Goal: Information Seeking & Learning: Learn about a topic

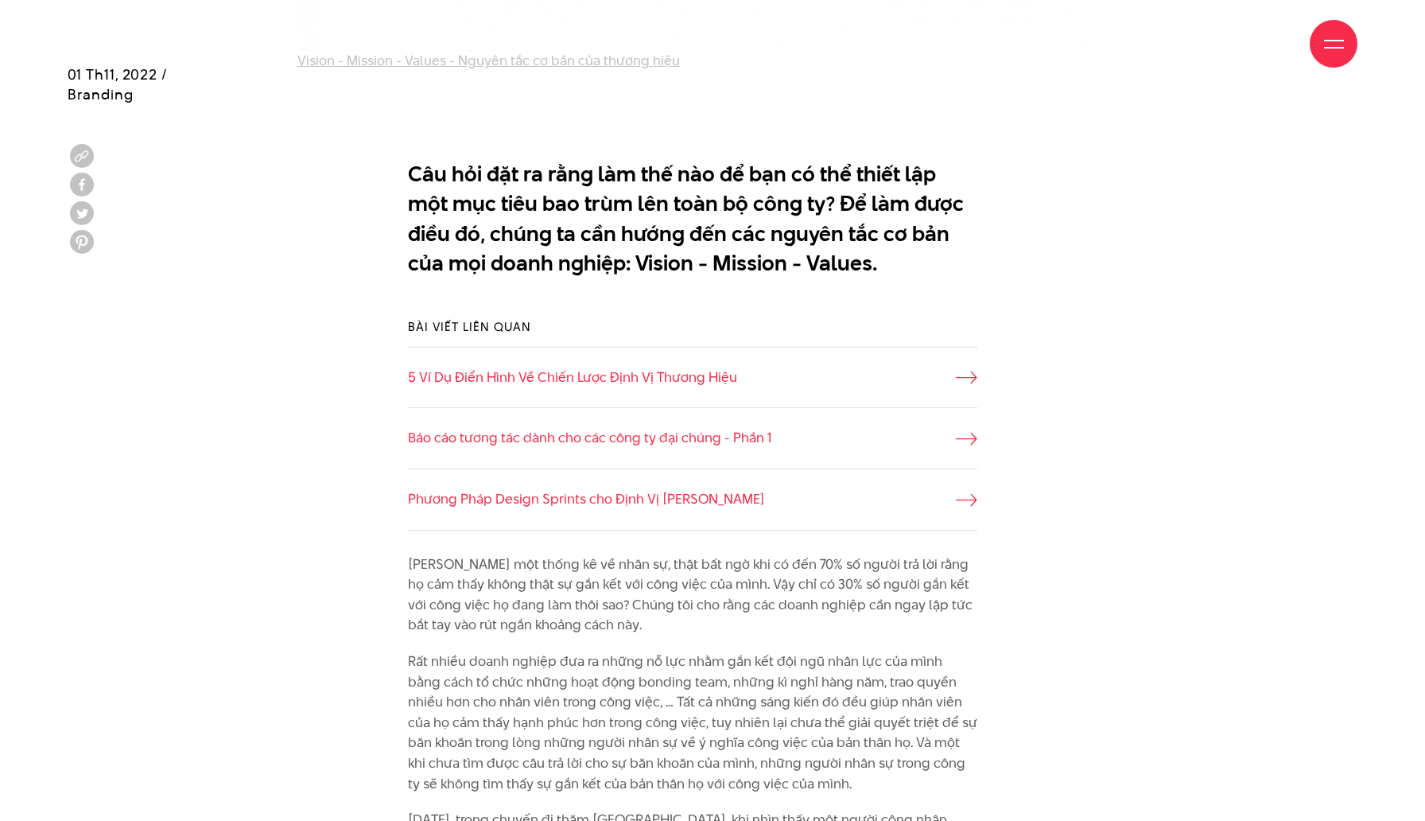
scroll to position [1041, 0]
click at [947, 374] on link "5 Ví Dụ Điển Hình Về Chiến Lược Định Vị Thương Hiệu" at bounding box center [693, 376] width 570 height 21
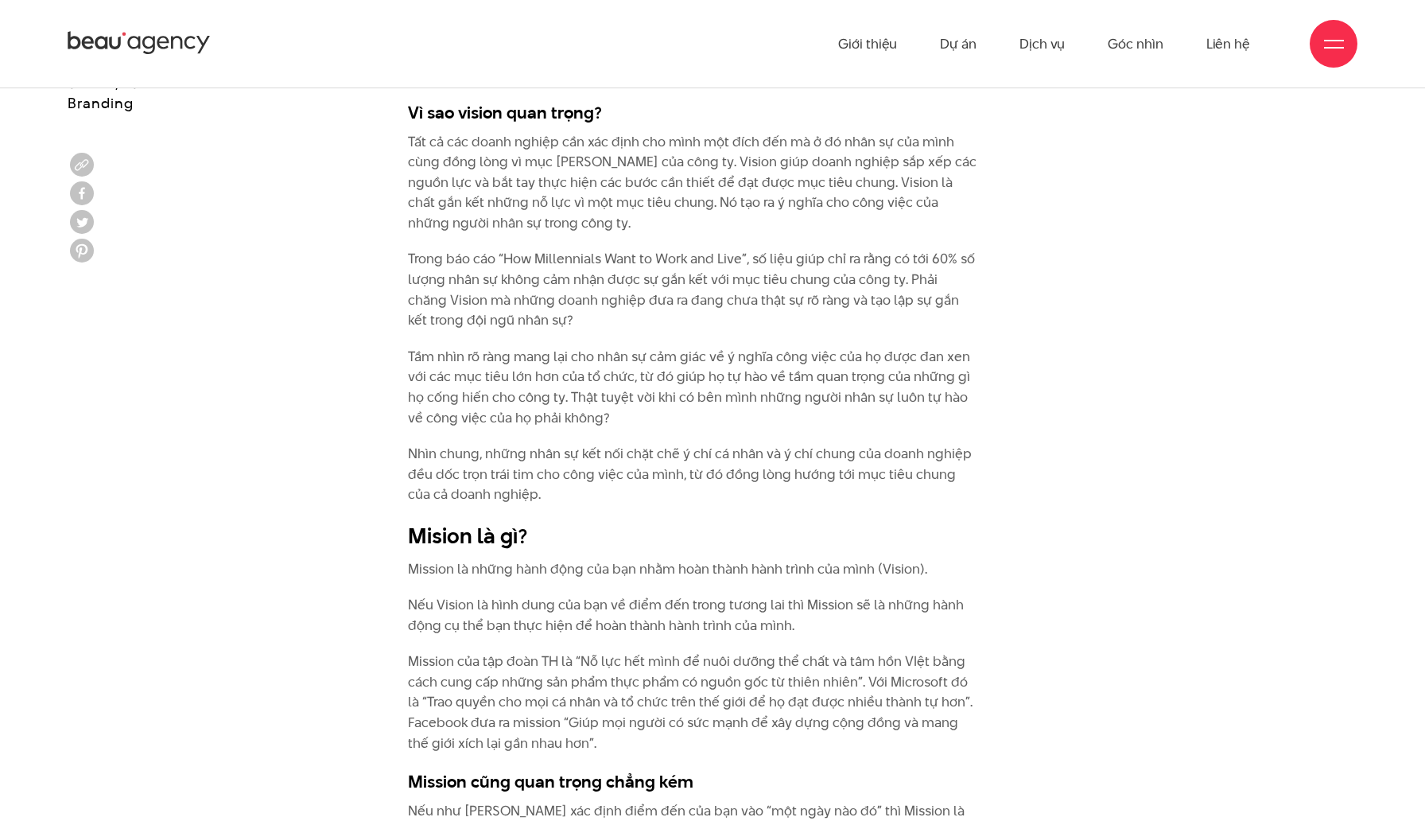
scroll to position [2417, 0]
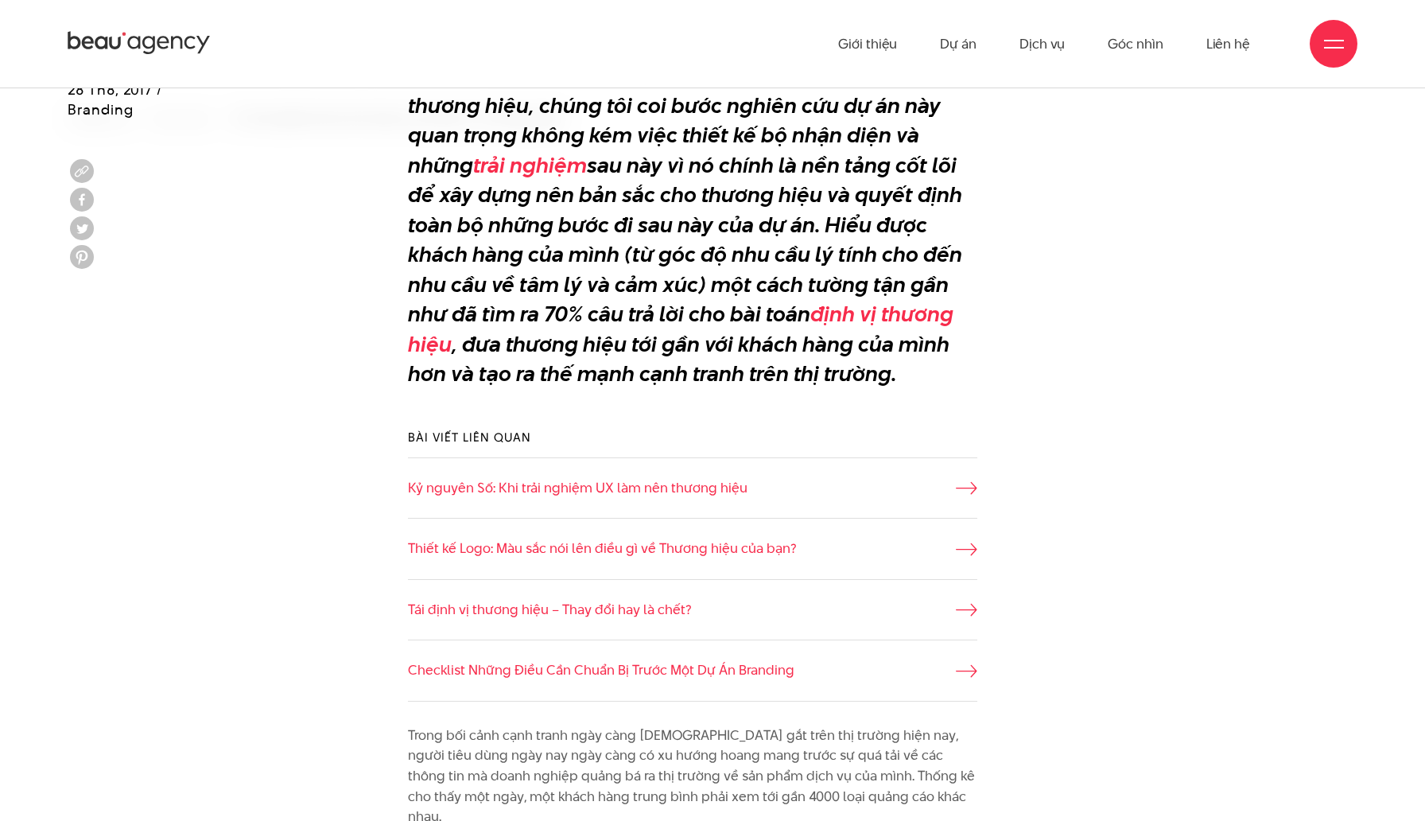
scroll to position [178, 0]
